Goal: Task Accomplishment & Management: Use online tool/utility

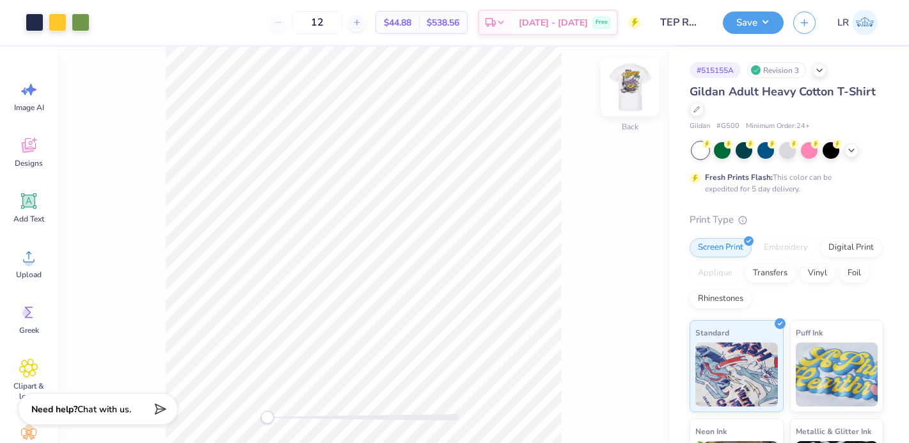
click at [625, 89] on img at bounding box center [630, 86] width 51 height 51
click at [626, 85] on img at bounding box center [630, 86] width 51 height 51
click at [342, 21] on input "12" at bounding box center [317, 22] width 50 height 23
type input "100"
click at [627, 95] on img at bounding box center [630, 86] width 51 height 51
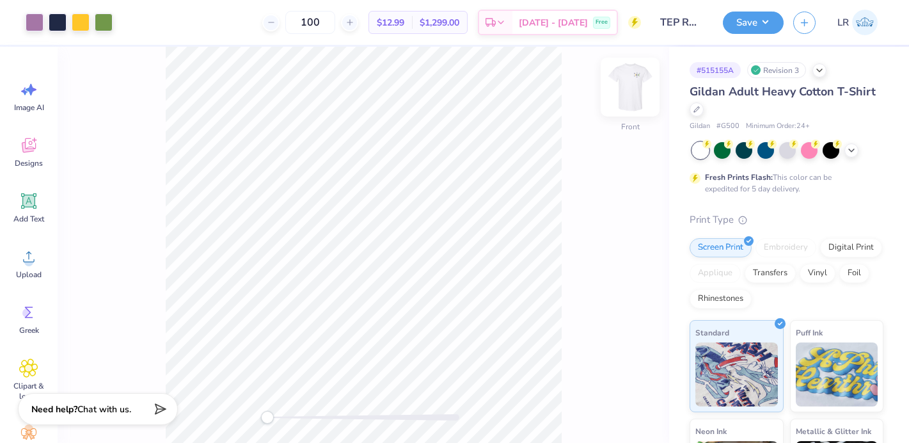
click at [629, 97] on img at bounding box center [630, 86] width 51 height 51
click at [629, 83] on img at bounding box center [630, 86] width 51 height 51
click at [628, 89] on img at bounding box center [630, 86] width 51 height 51
click at [626, 88] on img at bounding box center [630, 86] width 51 height 51
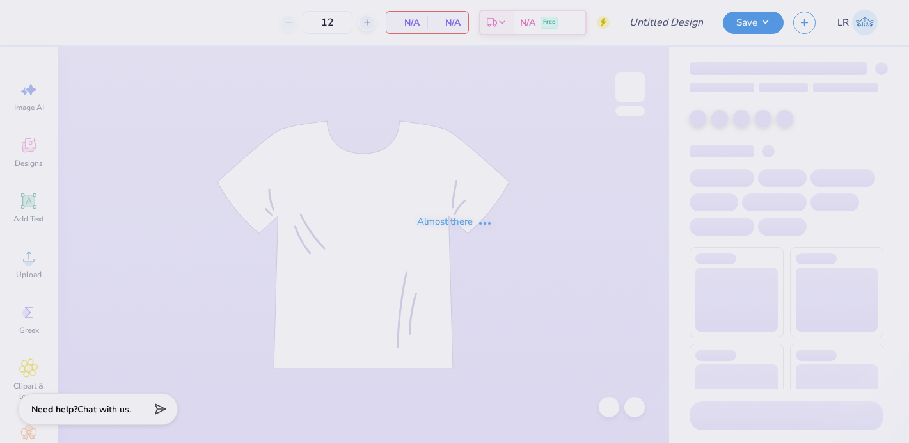
type input "dphie family weekend"
type input "24"
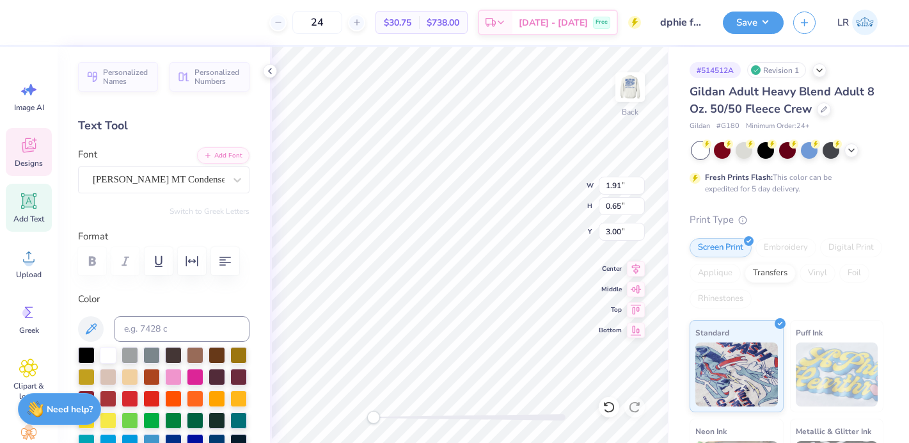
type textarea "T"
type textarea "DPHIE"
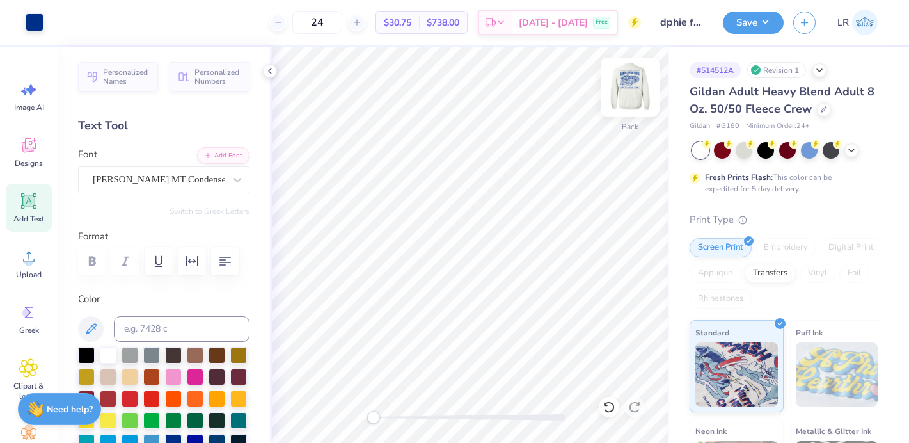
click at [627, 89] on img at bounding box center [630, 86] width 51 height 51
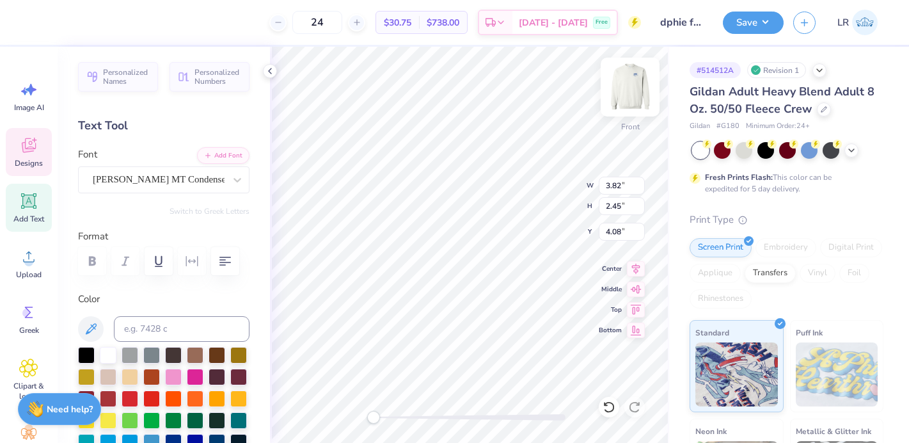
type input "3.82"
type input "2.45"
type input "4.08"
type textarea "DELTA"
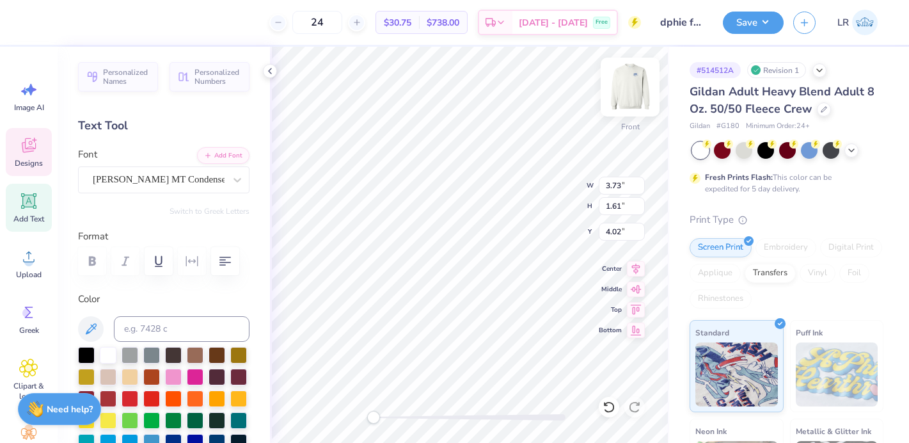
type textarea "PHI"
type textarea "EPSILON"
click at [266, 90] on div "Personalized Names Personalized Numbers Text Tool Add Font Font [PERSON_NAME] M…" at bounding box center [164, 245] width 212 height 396
type input "3.21"
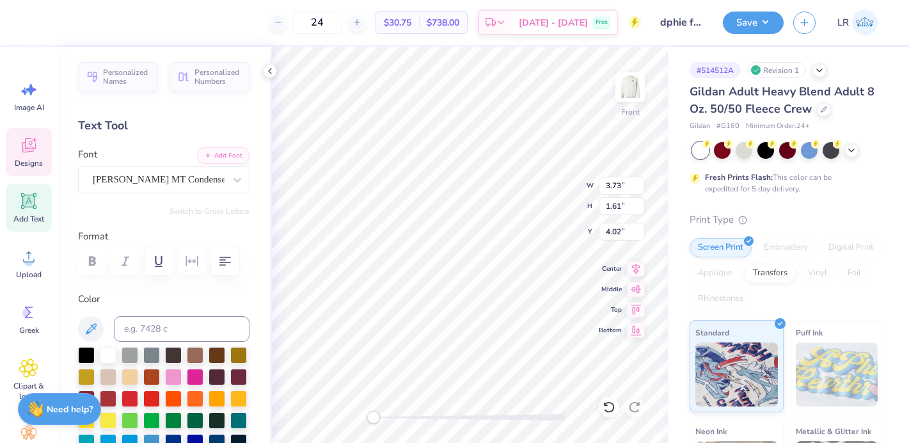
type input "1.39"
type input "3.73"
type input "2.32"
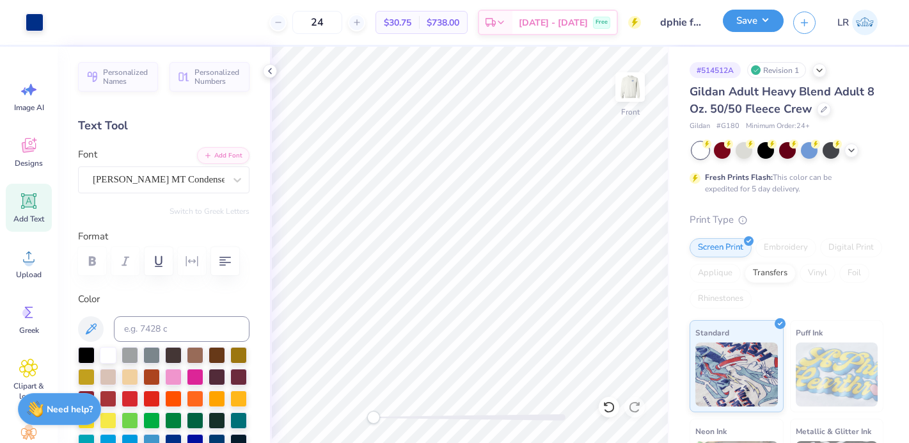
click at [760, 26] on button "Save" at bounding box center [753, 21] width 61 height 22
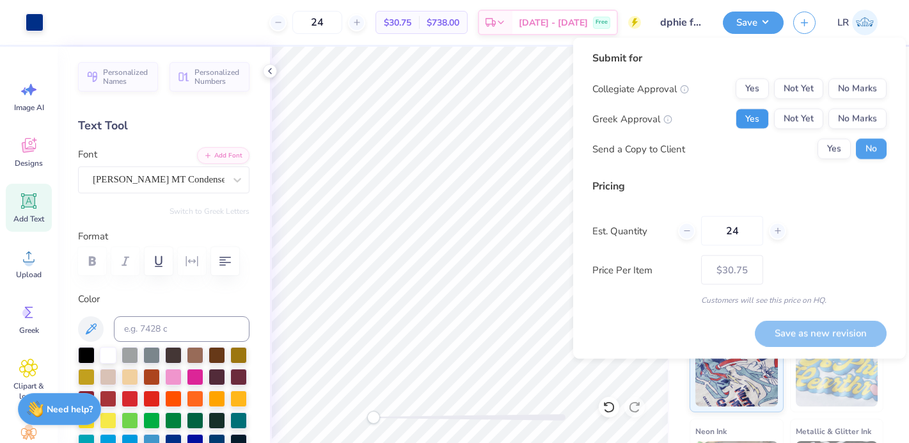
click at [760, 125] on button "Yes" at bounding box center [752, 119] width 33 height 20
click at [756, 95] on button "Yes" at bounding box center [752, 89] width 33 height 20
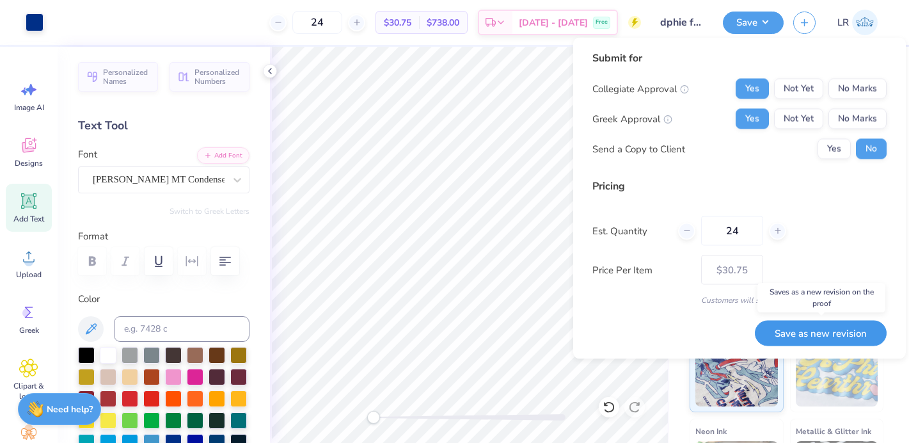
click at [821, 326] on button "Save as new revision" at bounding box center [821, 333] width 132 height 26
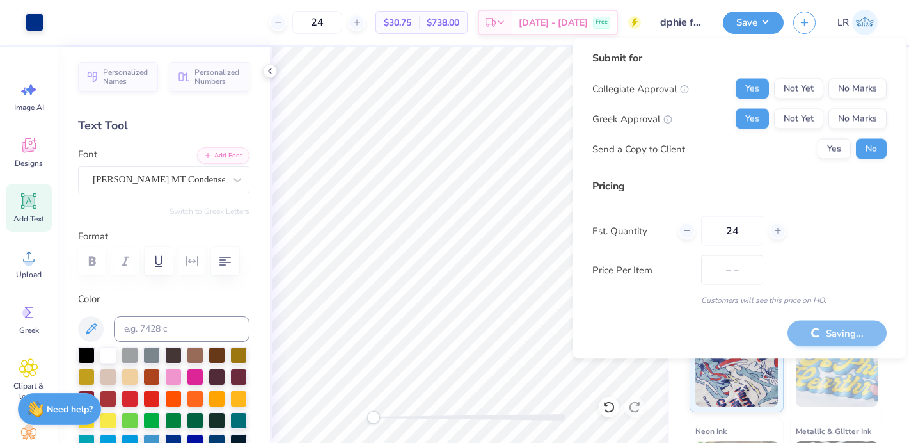
type input "$30.75"
